Goal: Task Accomplishment & Management: Use online tool/utility

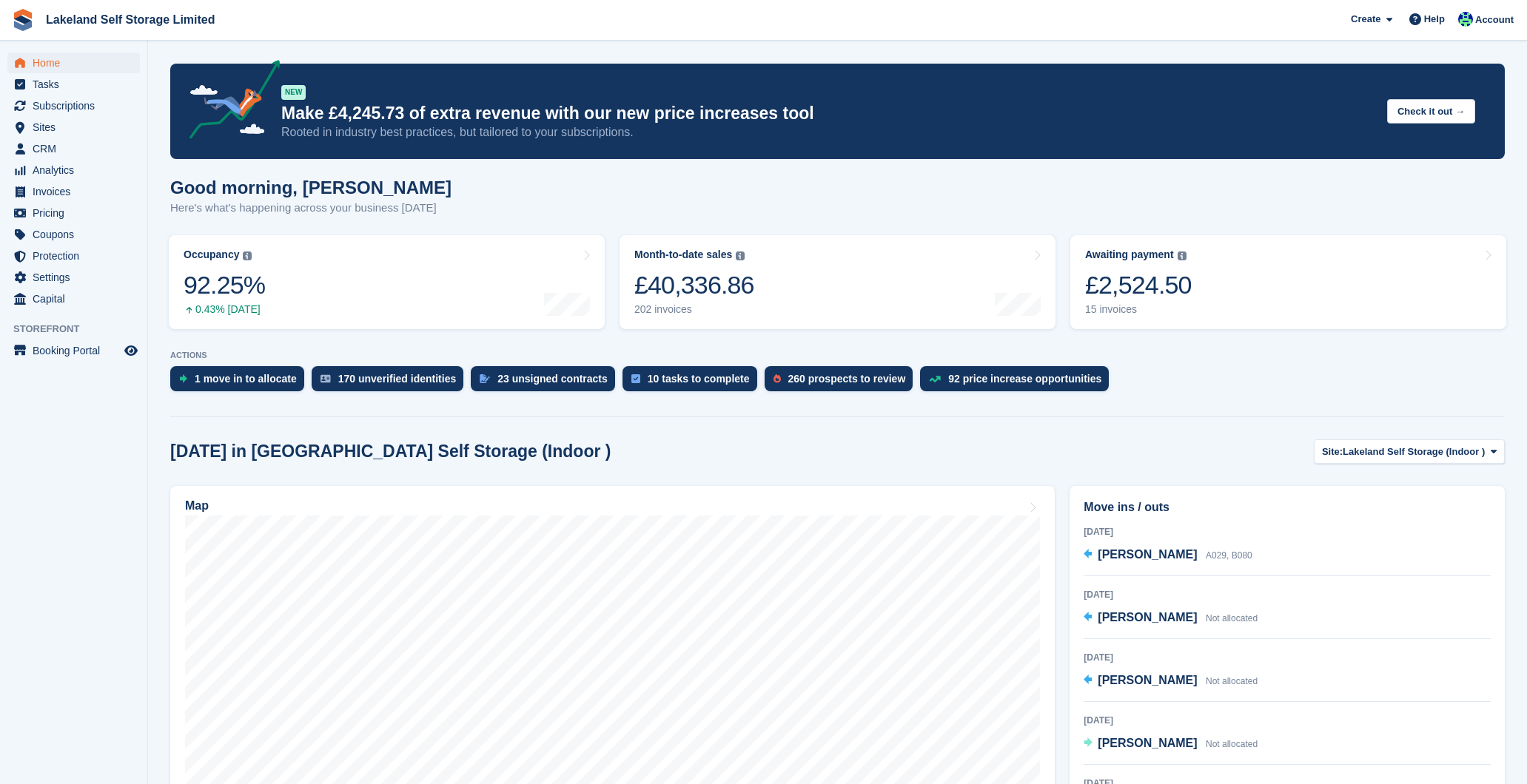
click at [75, 104] on span "Subscriptions" at bounding box center [77, 105] width 89 height 20
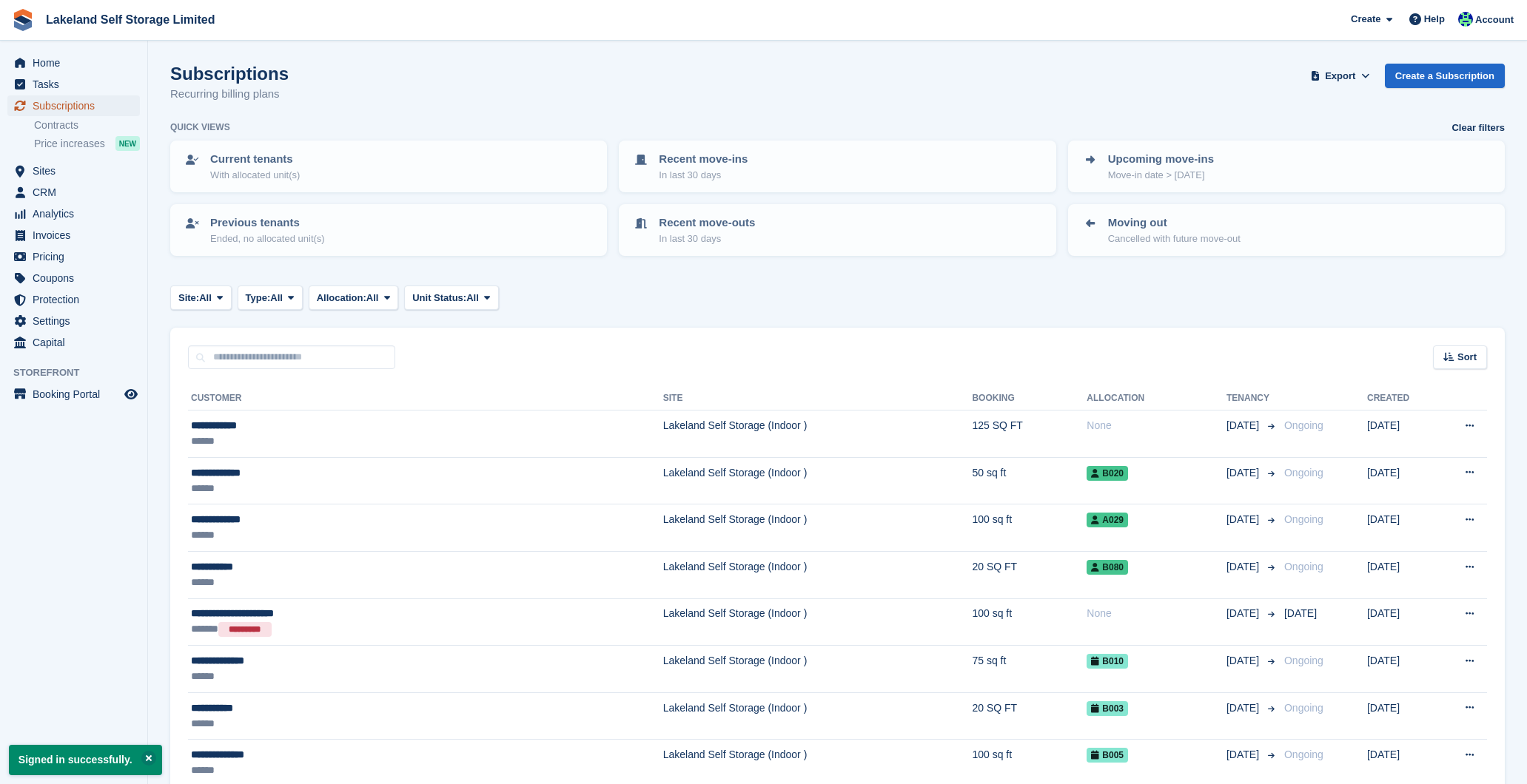
click at [91, 102] on span "Subscriptions" at bounding box center [77, 105] width 89 height 20
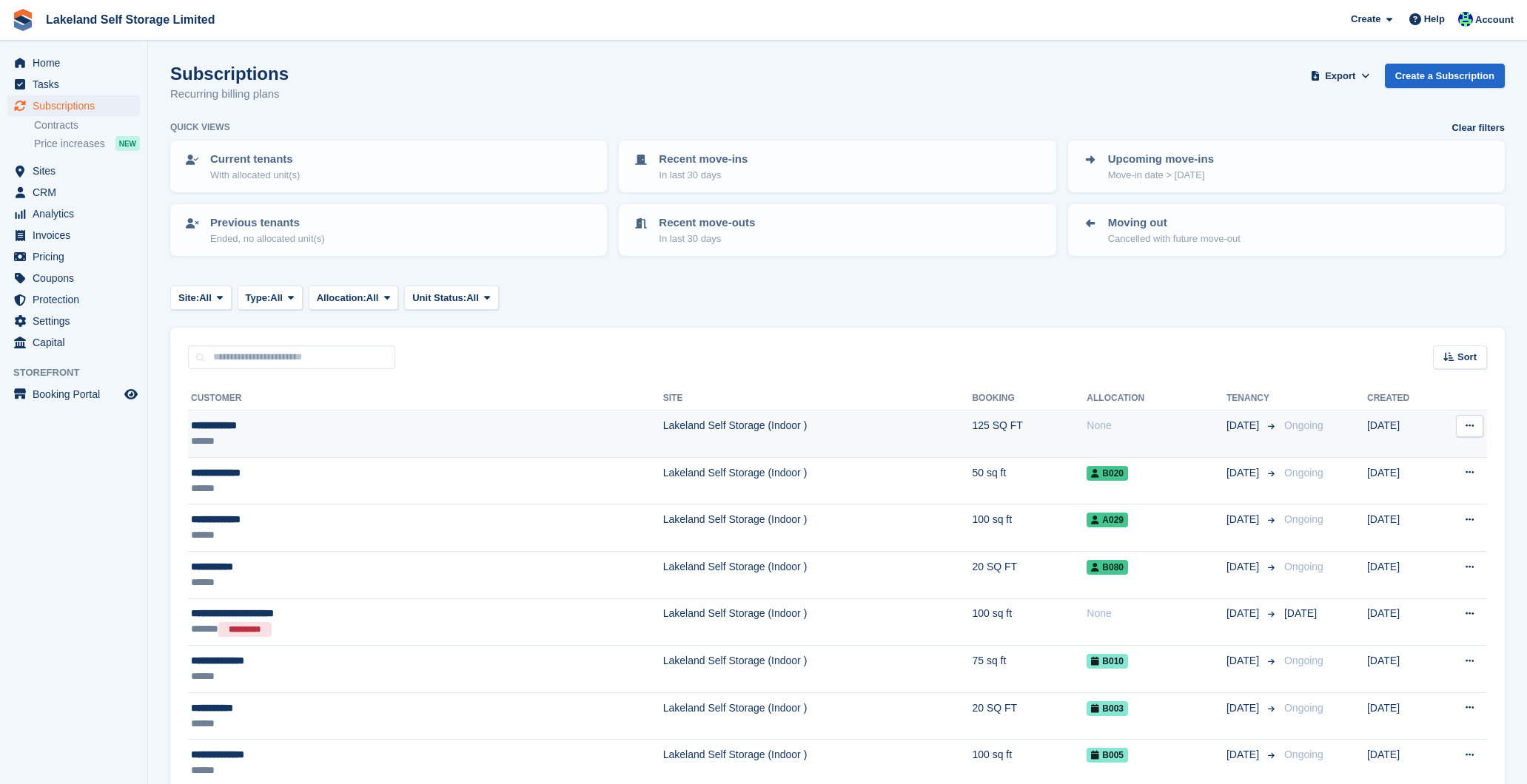
click at [831, 430] on td "Lakeland Self Storage (Indoor )" at bounding box center [818, 433] width 309 height 47
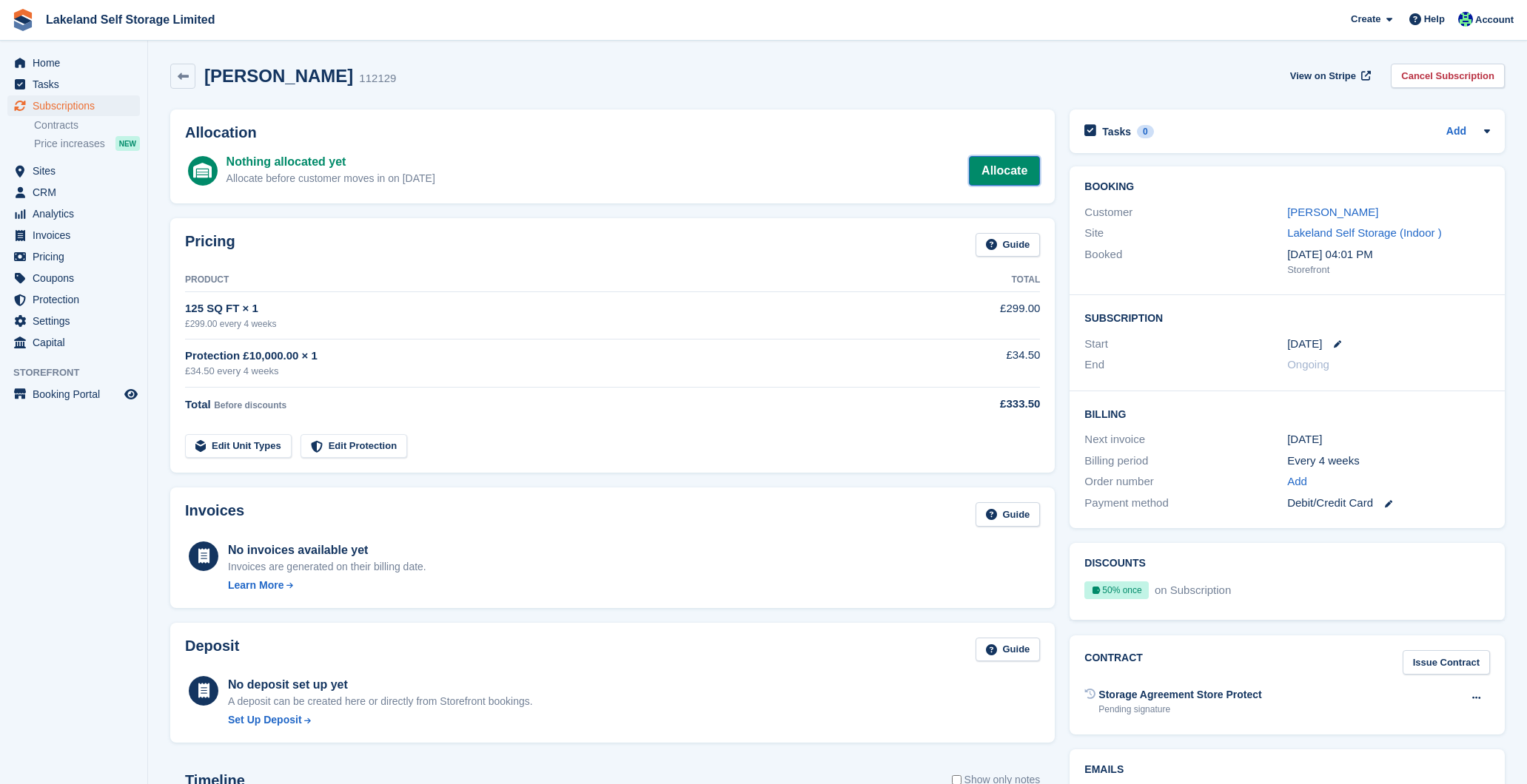
click at [1009, 163] on link "Allocate" at bounding box center [1005, 170] width 71 height 29
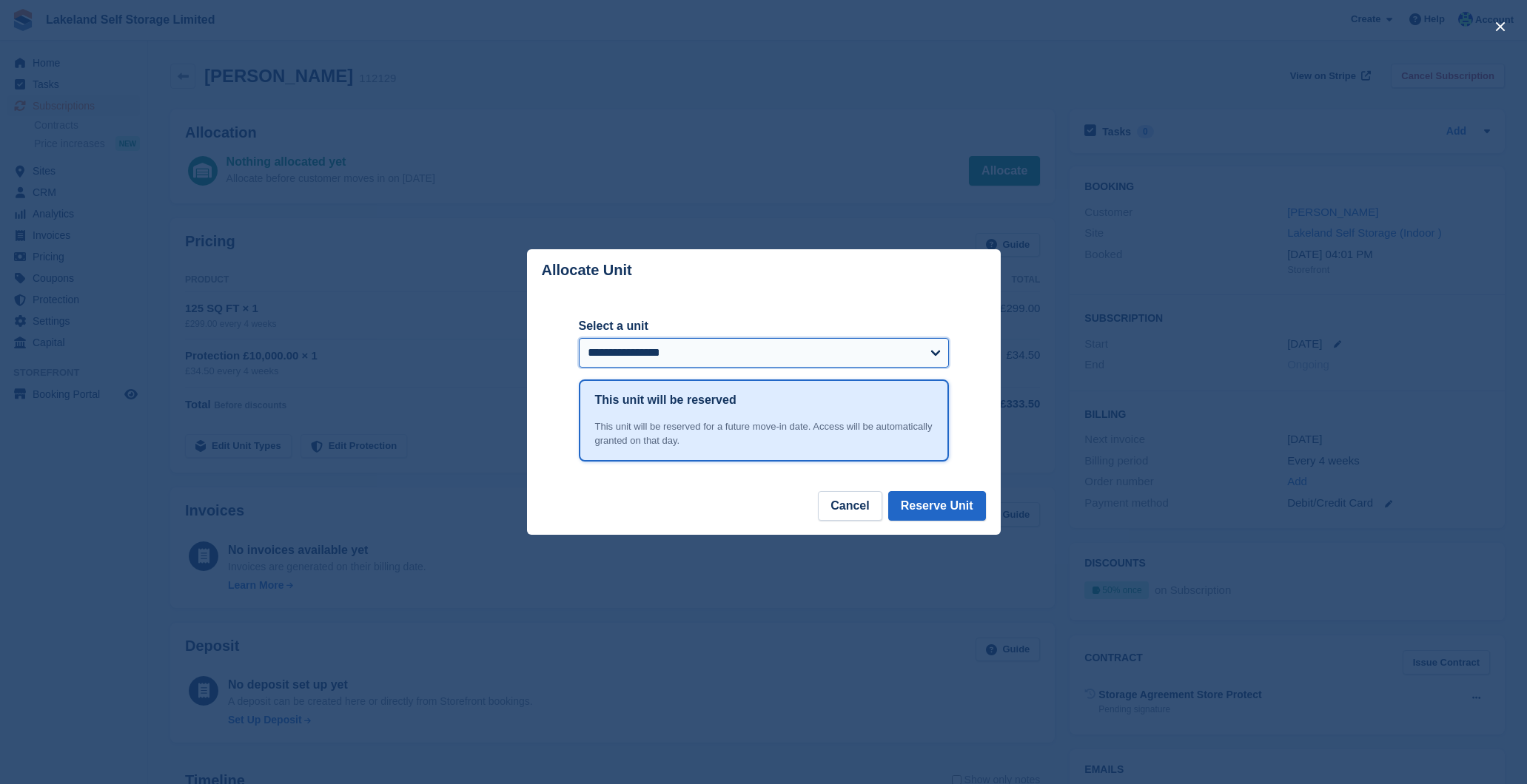
click at [878, 352] on select "**********" at bounding box center [764, 352] width 370 height 29
click at [950, 504] on button "Reserve Unit" at bounding box center [937, 505] width 98 height 29
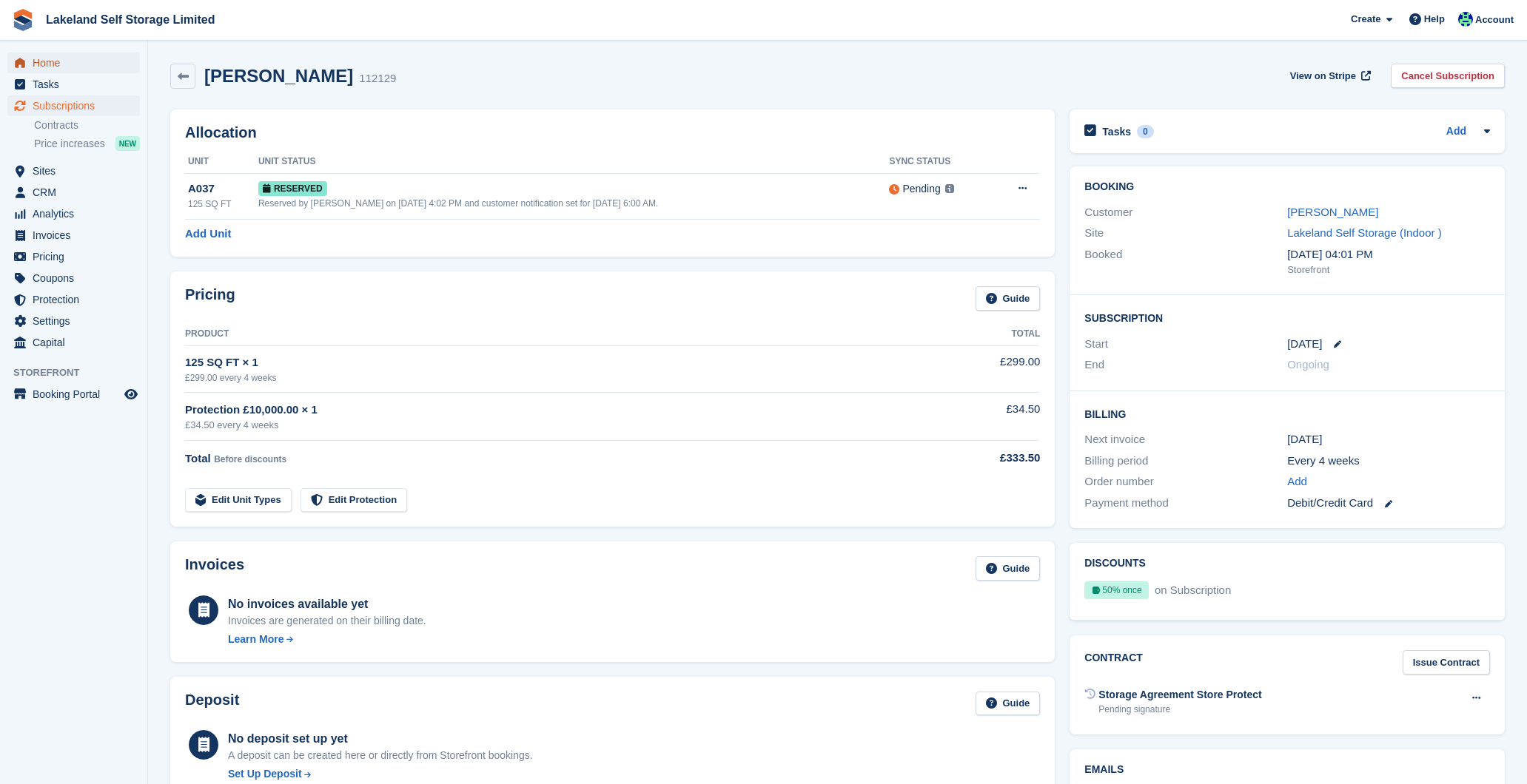
click at [44, 63] on span "Home" at bounding box center [77, 62] width 89 height 20
